Goal: Task Accomplishment & Management: Use online tool/utility

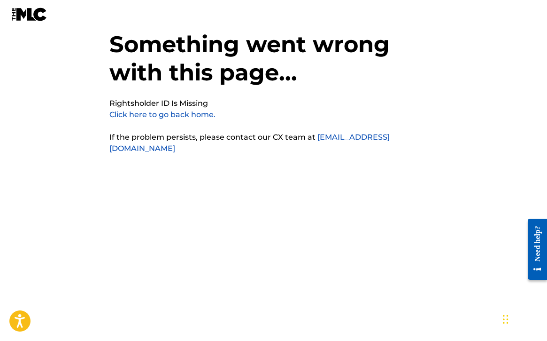
click at [190, 115] on link "Click here to go back home." at bounding box center [162, 114] width 106 height 9
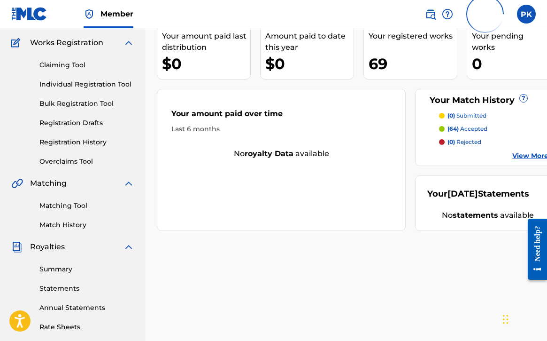
scroll to position [66, 0]
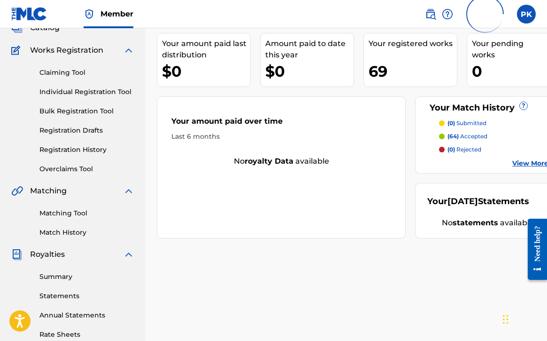
click at [462, 136] on p "(64) accepted" at bounding box center [468, 136] width 40 height 8
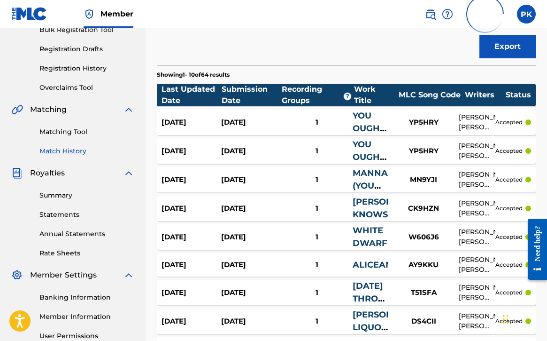
scroll to position [149, 0]
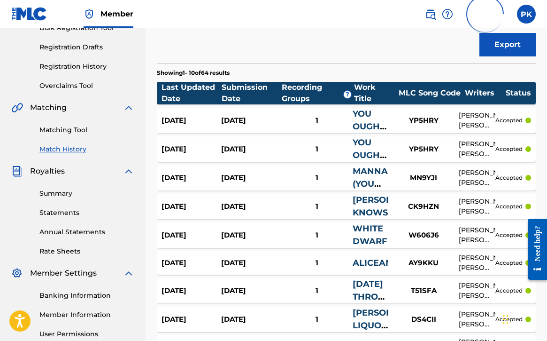
click at [426, 121] on div "YP5HRY" at bounding box center [423, 120] width 70 height 11
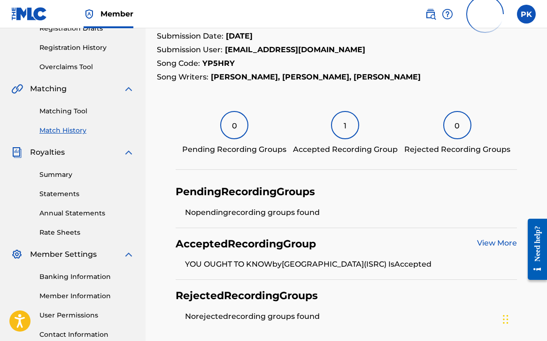
scroll to position [180, 0]
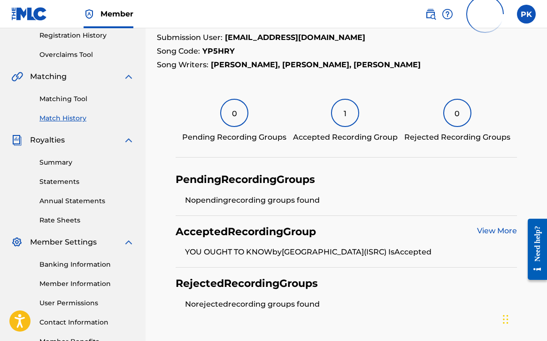
click at [347, 116] on div "1" at bounding box center [345, 113] width 28 height 28
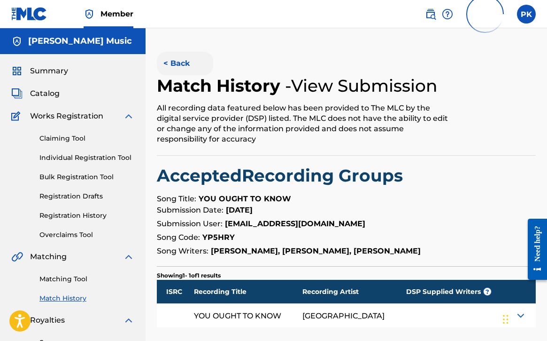
click at [188, 65] on button "< Back" at bounding box center [185, 63] width 56 height 23
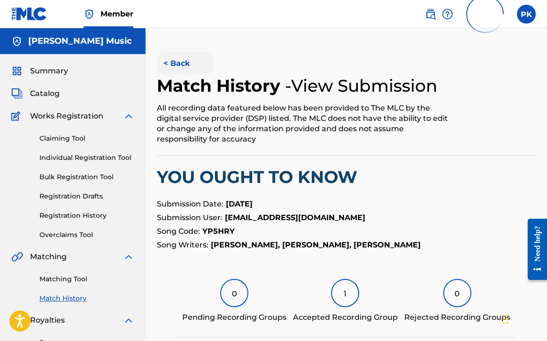
click at [181, 62] on button "< Back" at bounding box center [185, 63] width 56 height 23
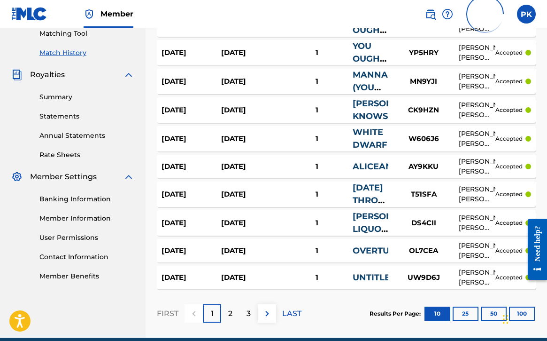
scroll to position [247, 0]
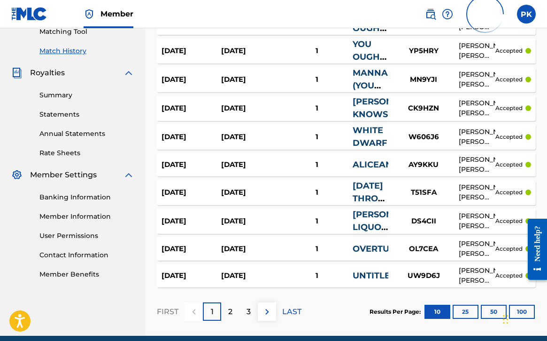
click at [213, 165] on div "Sep 18, 2025" at bounding box center [192, 164] width 60 height 11
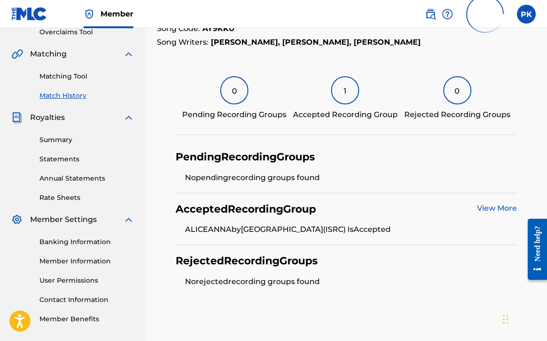
scroll to position [236, 0]
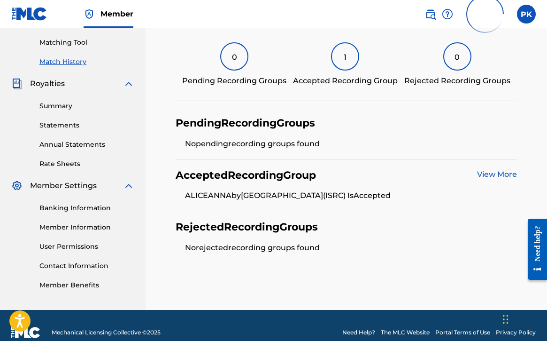
click at [486, 173] on link "View More" at bounding box center [497, 174] width 40 height 9
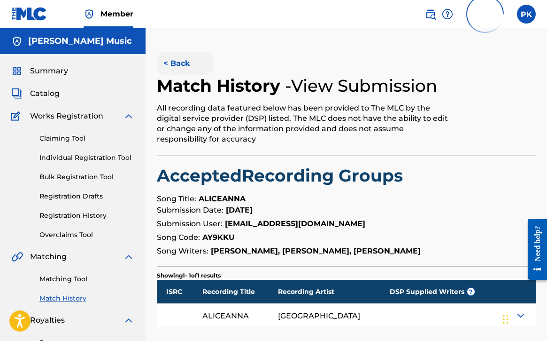
click at [177, 64] on button "< Back" at bounding box center [185, 63] width 56 height 23
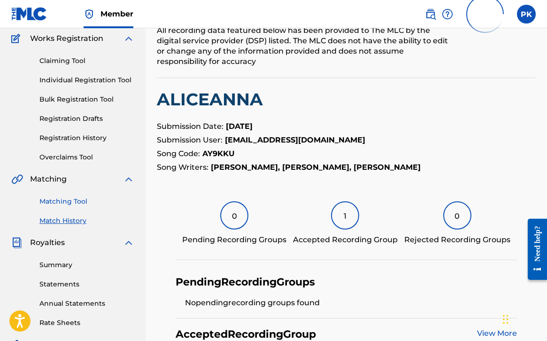
scroll to position [80, 0]
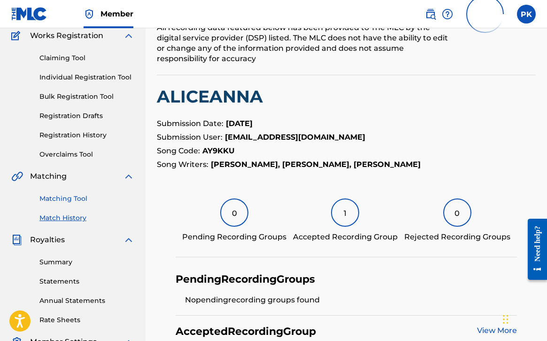
click at [51, 200] on link "Matching Tool" at bounding box center [86, 199] width 95 height 10
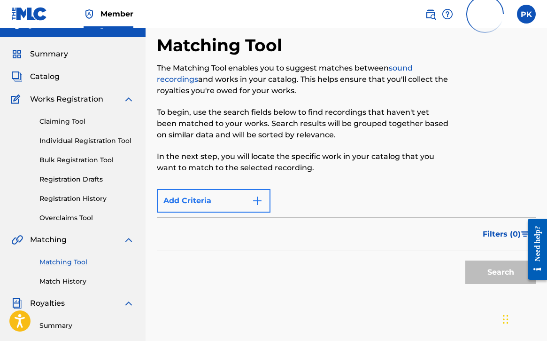
scroll to position [23, 0]
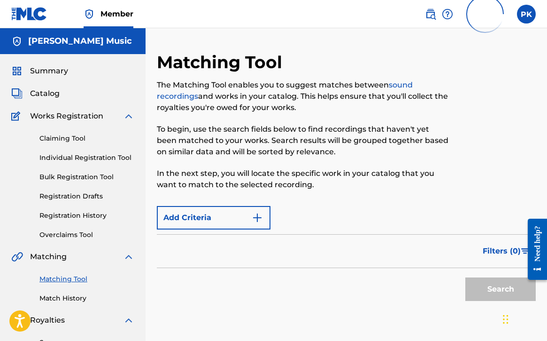
click at [191, 95] on link "sound recordings" at bounding box center [285, 90] width 256 height 20
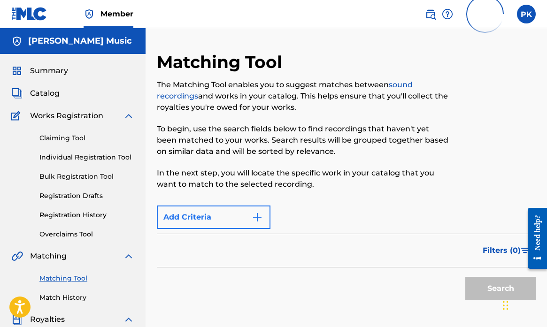
click at [255, 218] on img "Search Form" at bounding box center [257, 217] width 11 height 11
click at [80, 139] on link "Claiming Tool" at bounding box center [86, 138] width 95 height 10
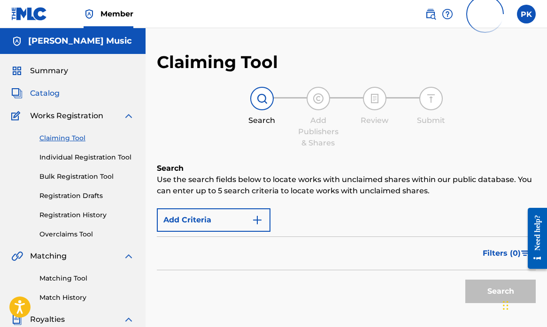
click at [46, 90] on span "Catalog" at bounding box center [45, 93] width 30 height 11
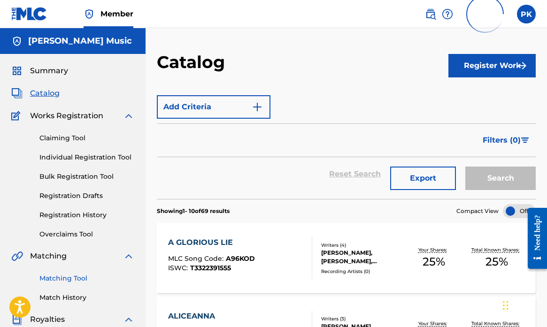
click at [58, 277] on link "Matching Tool" at bounding box center [86, 279] width 95 height 10
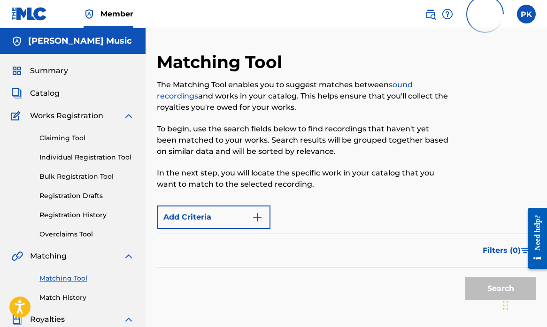
click at [287, 149] on p "To begin, use the search fields below to find recordings that haven't yet been …" at bounding box center [303, 141] width 292 height 34
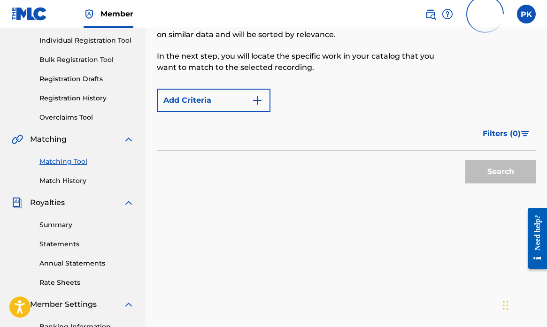
scroll to position [132, 0]
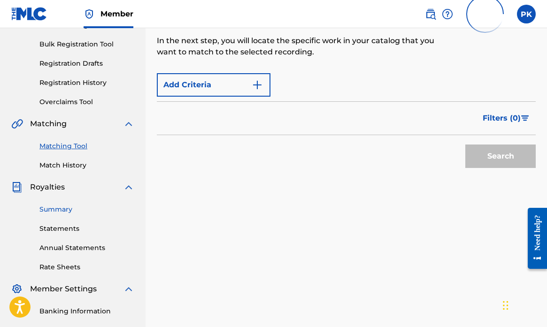
click at [53, 210] on link "Summary" at bounding box center [86, 210] width 95 height 10
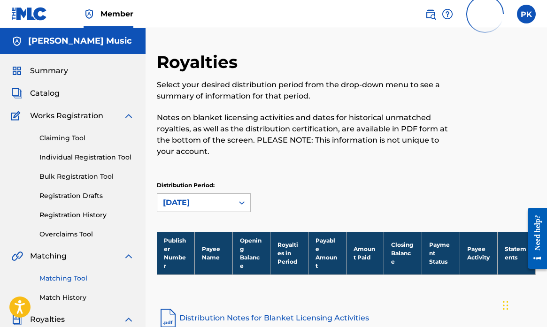
click at [50, 278] on link "Matching Tool" at bounding box center [86, 279] width 95 height 10
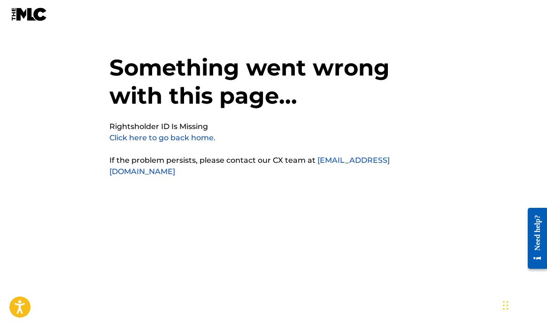
click at [162, 138] on link "Click here to go back home." at bounding box center [162, 137] width 106 height 9
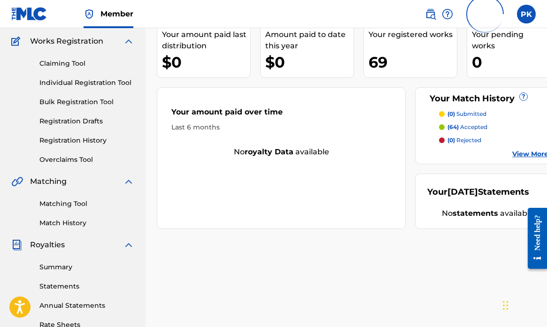
scroll to position [71, 1]
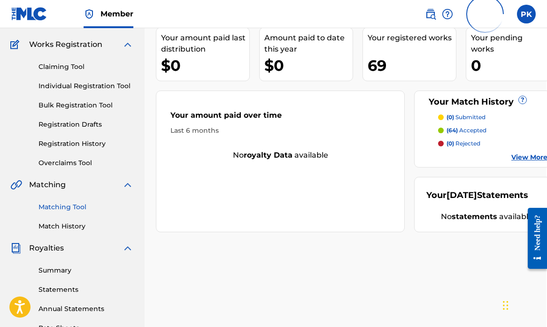
click at [62, 206] on link "Matching Tool" at bounding box center [86, 207] width 95 height 10
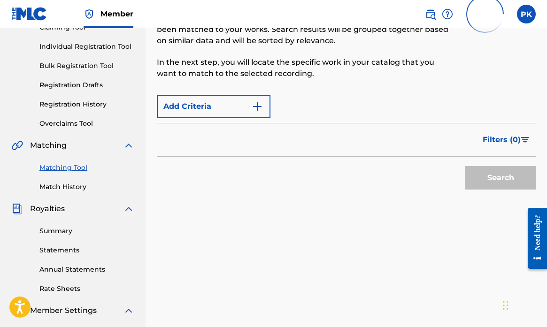
scroll to position [110, 0]
click at [72, 188] on link "Match History" at bounding box center [86, 188] width 95 height 10
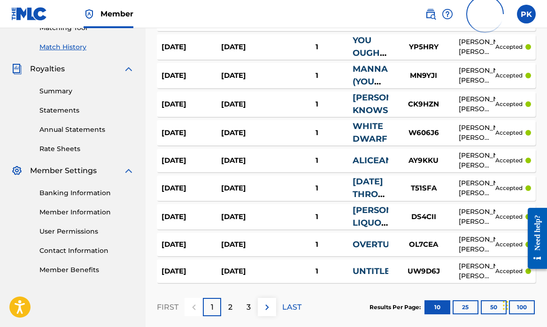
scroll to position [267, 0]
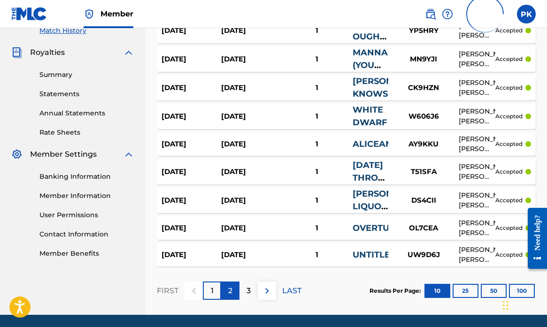
click at [231, 290] on p "2" at bounding box center [230, 291] width 4 height 11
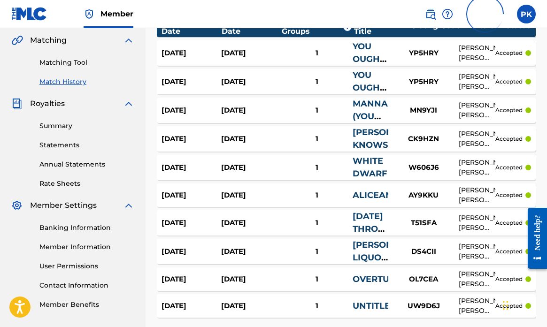
scroll to position [198, 0]
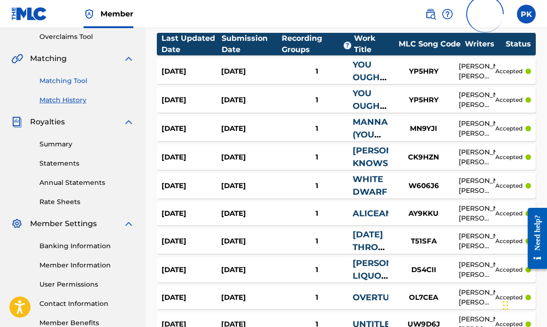
click at [77, 80] on link "Matching Tool" at bounding box center [86, 81] width 95 height 10
